Goal: Information Seeking & Learning: Learn about a topic

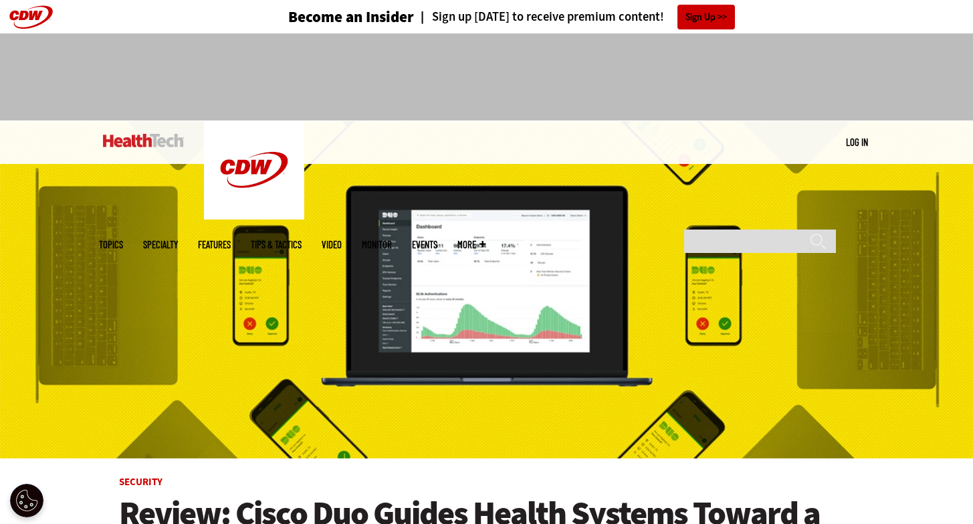
click at [213, 223] on ul "Topics Specialty Features Tips & Tactics Video MonITor Events More Search" at bounding box center [302, 244] width 407 height 43
click at [123, 239] on span "Topics" at bounding box center [111, 244] width 24 height 10
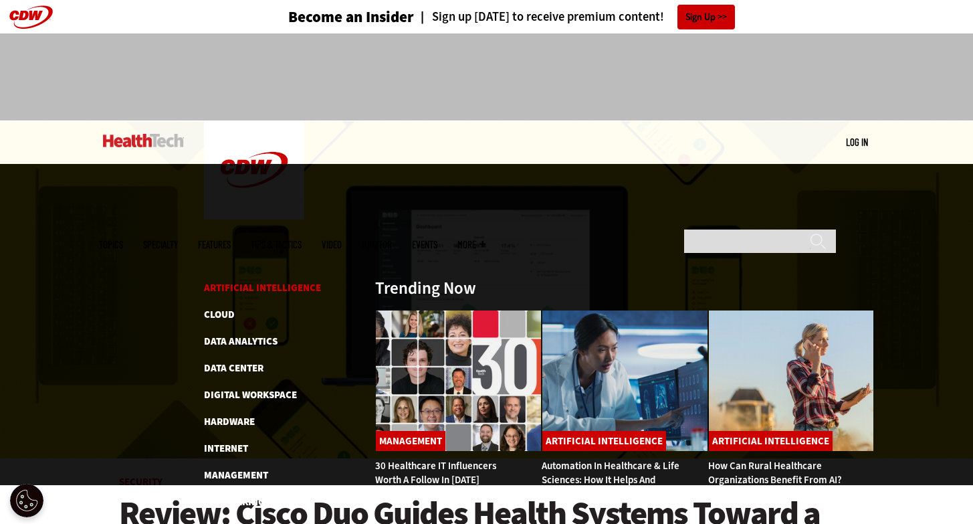
click at [219, 281] on link "Artificial Intelligence" at bounding box center [262, 287] width 117 height 13
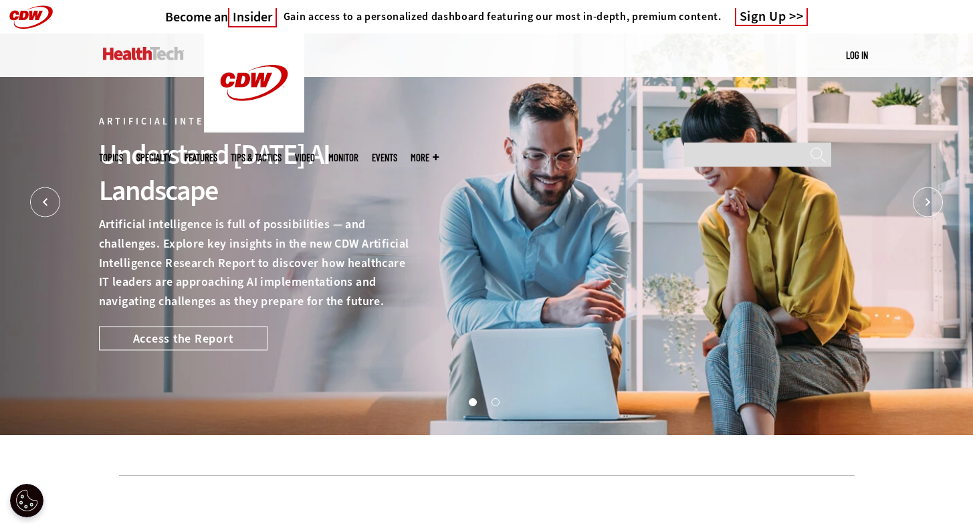
click at [142, 72] on link at bounding box center [143, 53] width 81 height 40
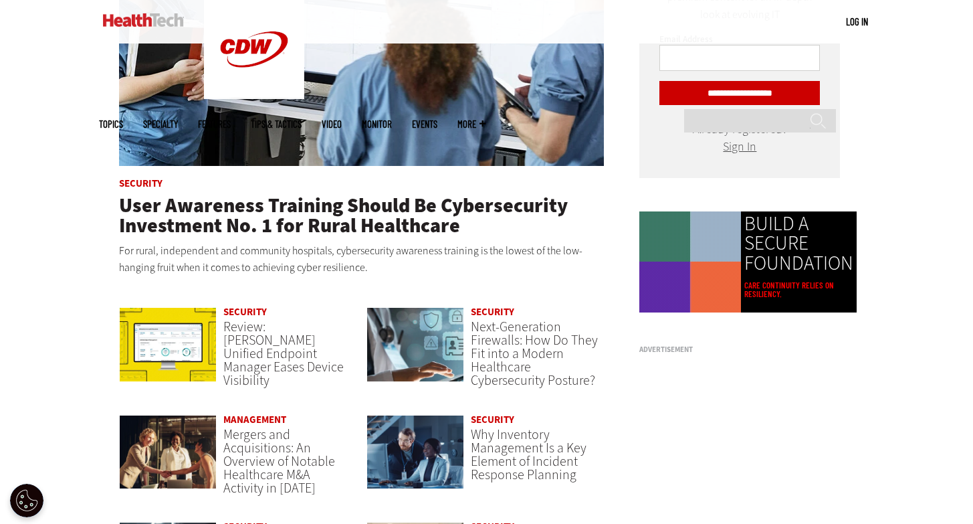
scroll to position [790, 0]
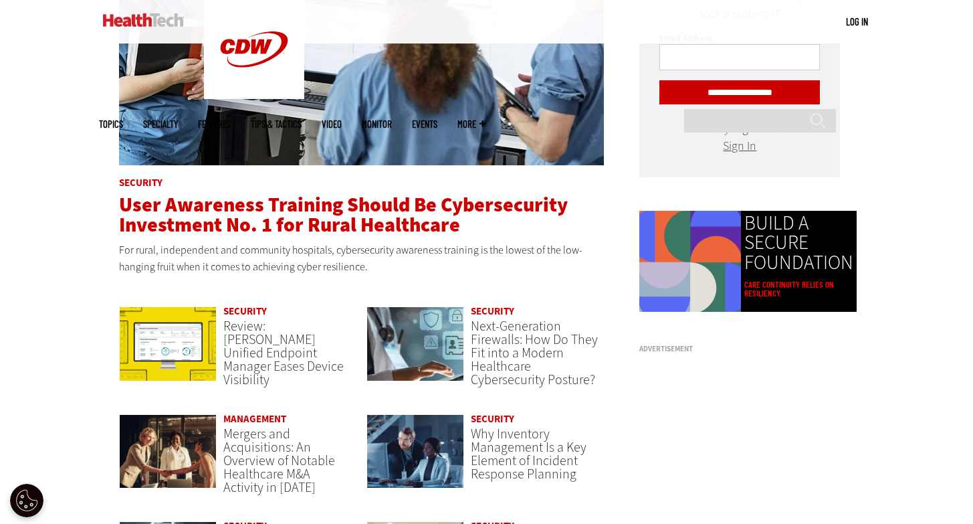
click at [283, 224] on span "User Awareness Training Should Be Cybersecurity Investment No. 1 for Rural Heal…" at bounding box center [343, 214] width 449 height 47
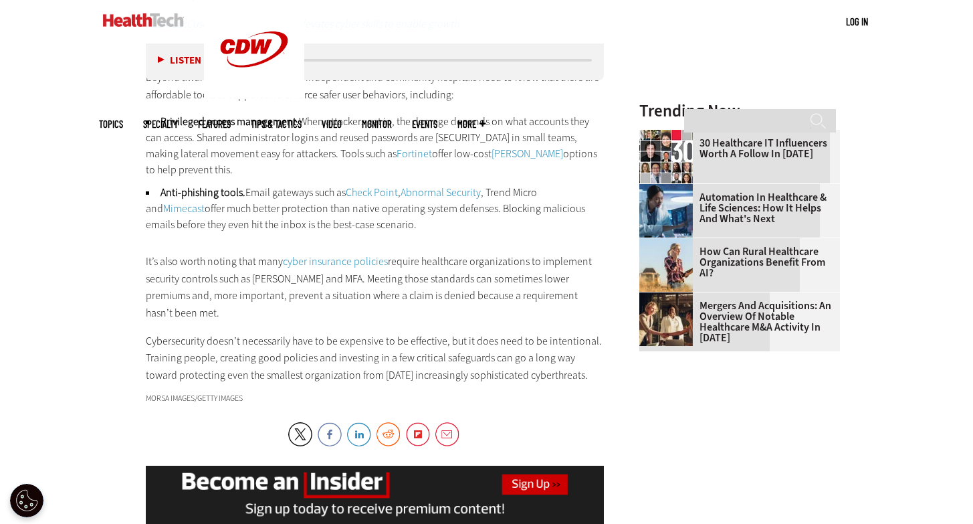
scroll to position [2113, 0]
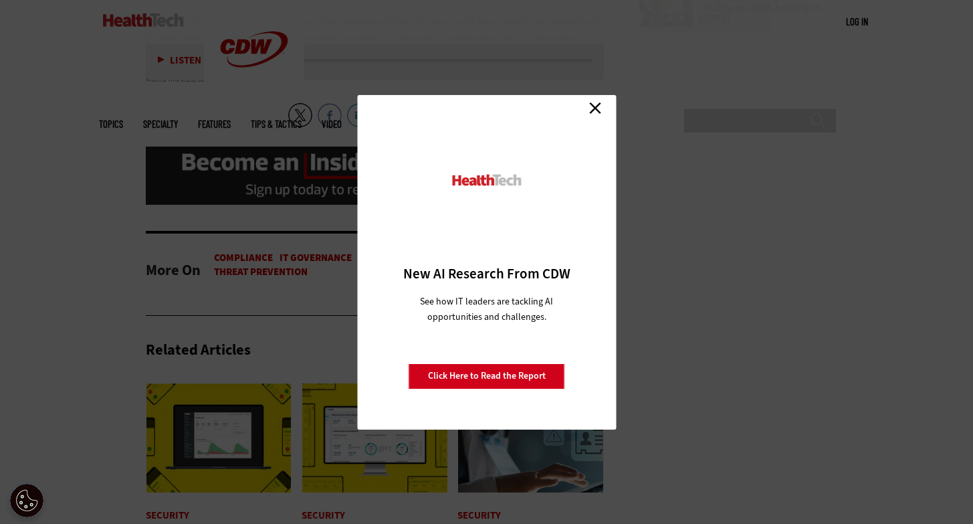
click at [591, 106] on link "Close" at bounding box center [595, 108] width 20 height 20
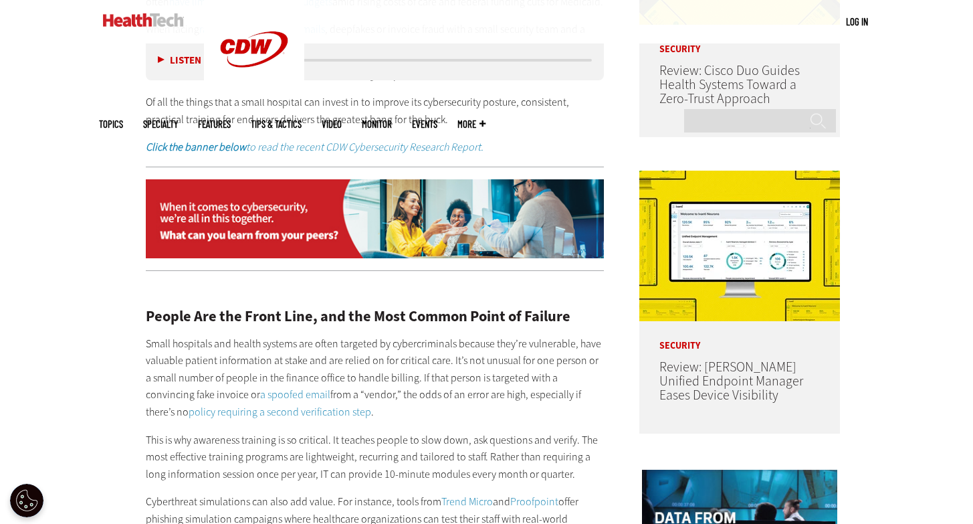
scroll to position [0, 0]
